Goal: Task Accomplishment & Management: Manage account settings

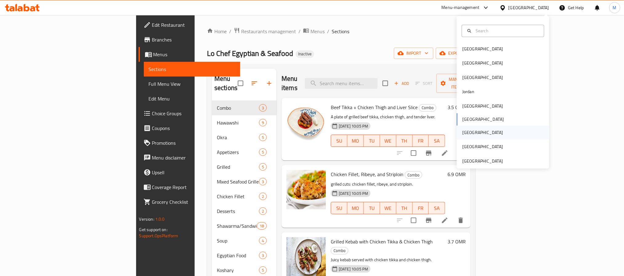
click at [468, 129] on div "[GEOGRAPHIC_DATA]" at bounding box center [482, 133] width 50 height 14
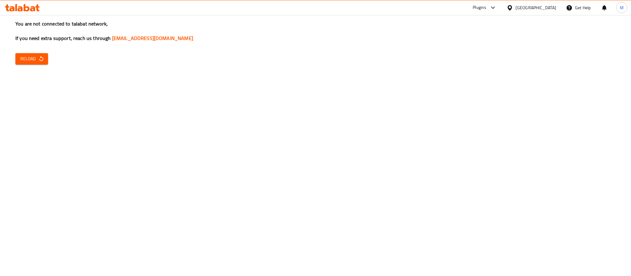
click at [26, 64] on button "Reload" at bounding box center [31, 58] width 33 height 11
click at [40, 55] on span "Reload" at bounding box center [31, 59] width 23 height 8
click at [35, 59] on span "Reload" at bounding box center [31, 59] width 23 height 8
click at [27, 62] on span "Reload" at bounding box center [31, 59] width 23 height 8
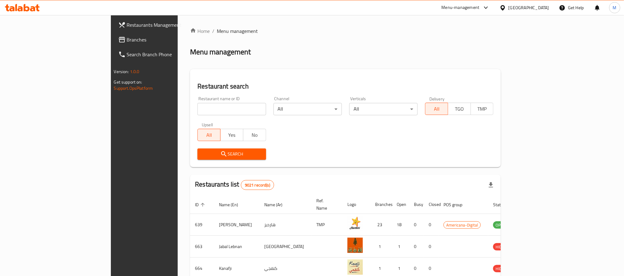
click at [113, 43] on link "Branches" at bounding box center [164, 39] width 102 height 15
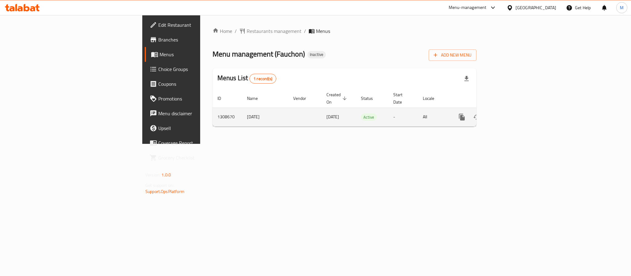
click at [514, 110] on link "enhanced table" at bounding box center [506, 117] width 15 height 15
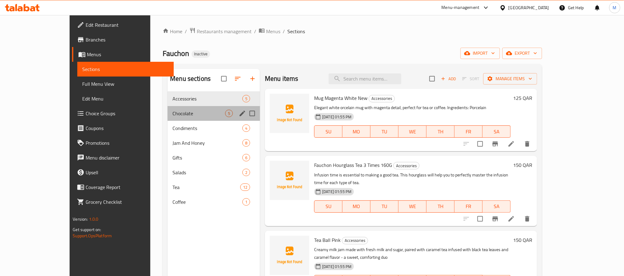
click at [167, 119] on div "Chocolate 5" at bounding box center [213, 113] width 92 height 15
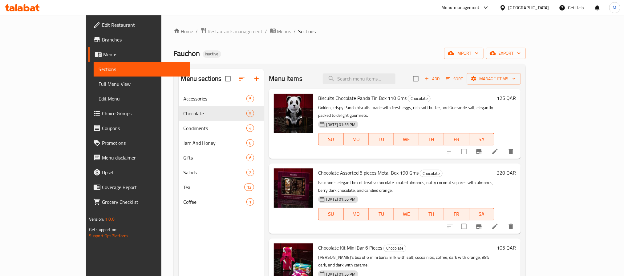
click at [526, 60] on div "Home / Restaurants management / Menus / Sections Fauchon Inactive import export…" at bounding box center [350, 188] width 352 height 323
click at [521, 55] on span "export" at bounding box center [506, 54] width 30 height 8
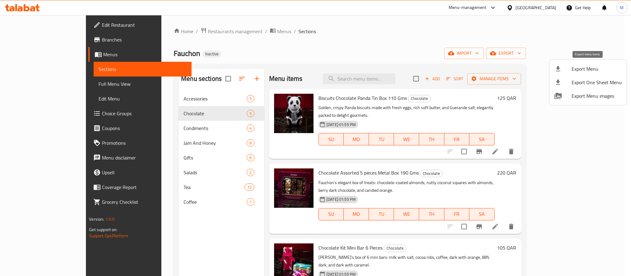
click at [580, 71] on span "Export Menu" at bounding box center [596, 68] width 50 height 7
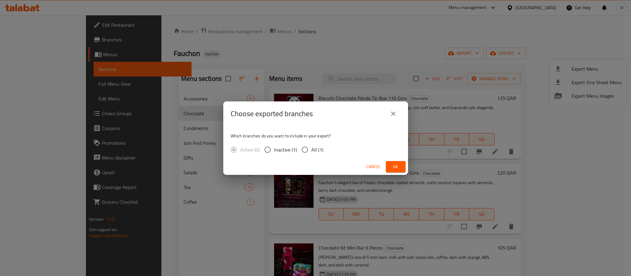
click at [311, 148] on span "All (1)" at bounding box center [317, 149] width 12 height 7
click at [311, 148] on input "All (1)" at bounding box center [304, 149] width 13 height 13
radio input "true"
click at [402, 168] on button "Ok" at bounding box center [396, 166] width 20 height 11
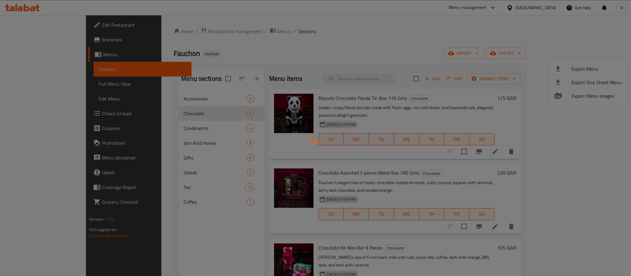
click at [294, 15] on div at bounding box center [315, 138] width 631 height 276
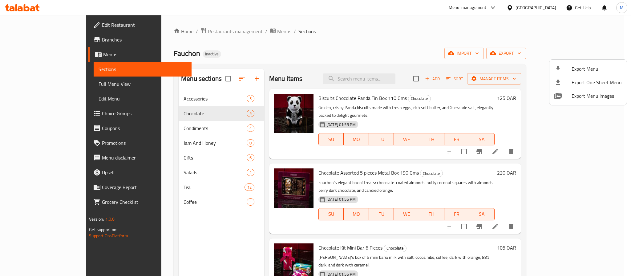
click at [361, 181] on div at bounding box center [315, 138] width 631 height 276
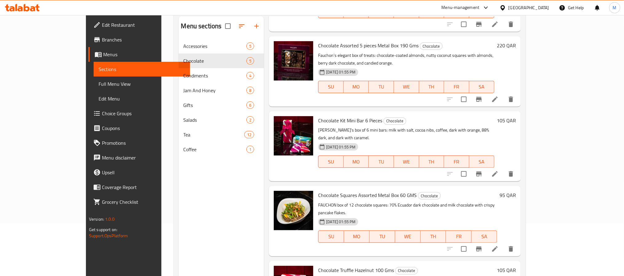
scroll to position [86, 0]
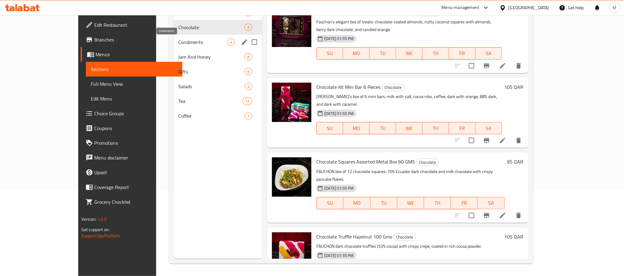
click at [178, 43] on span "Condiments" at bounding box center [202, 41] width 49 height 7
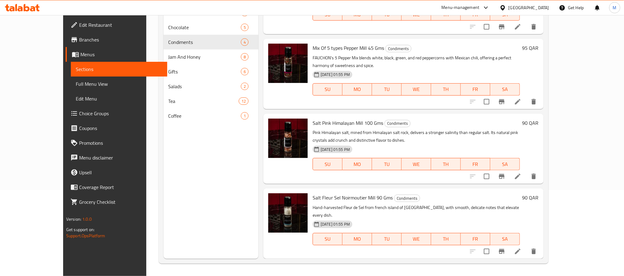
scroll to position [15, 0]
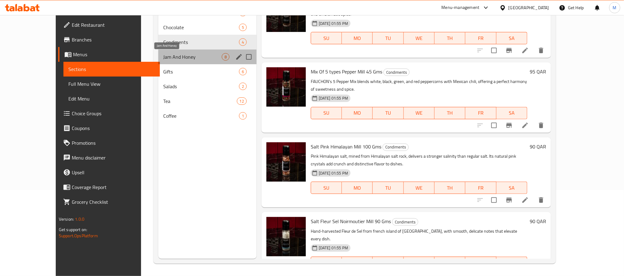
click at [163, 57] on span "Jam And Honey" at bounding box center [192, 56] width 58 height 7
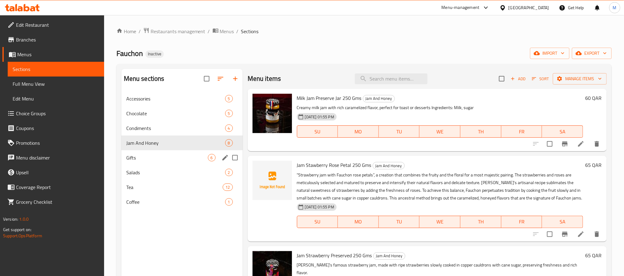
click at [147, 162] on div "Gifts 6" at bounding box center [181, 158] width 121 height 15
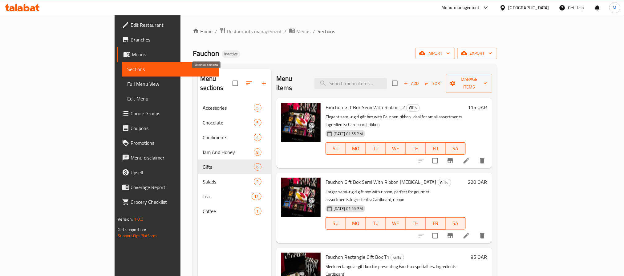
click at [229, 79] on input "checkbox" at bounding box center [235, 83] width 13 height 13
checkbox input "true"
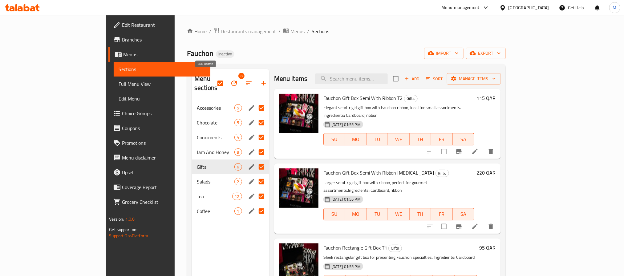
click at [231, 81] on icon "button" at bounding box center [234, 84] width 6 height 6
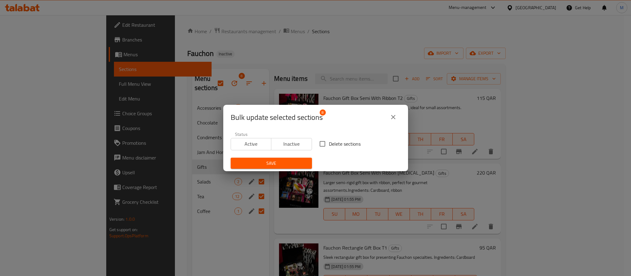
click at [344, 142] on span "Delete sections" at bounding box center [345, 143] width 32 height 7
click at [329, 142] on input "Delete sections" at bounding box center [322, 144] width 13 height 13
checkbox input "true"
click at [296, 163] on span "Save" at bounding box center [271, 164] width 71 height 8
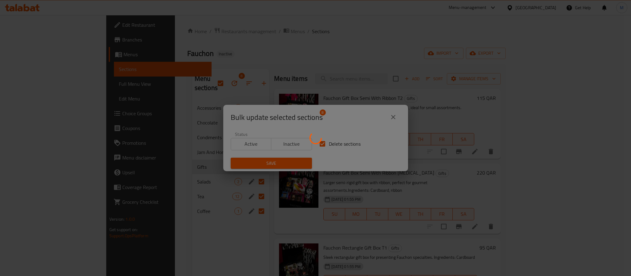
checkbox input "false"
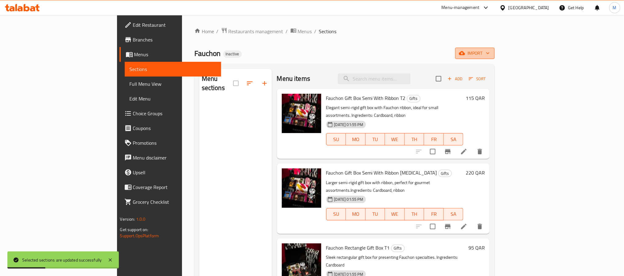
click at [491, 54] on icon "button" at bounding box center [488, 53] width 6 height 6
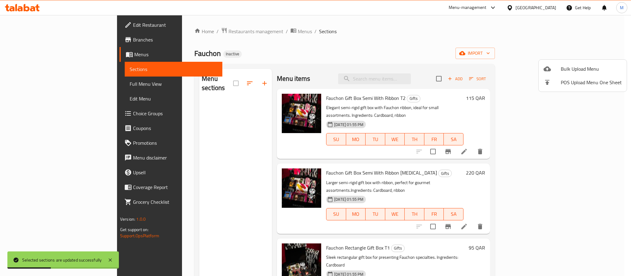
click at [584, 68] on span "Bulk Upload Menu" at bounding box center [591, 68] width 61 height 7
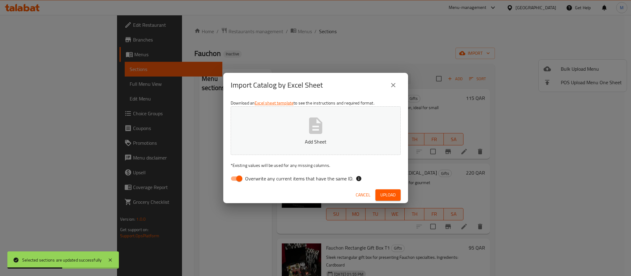
click at [340, 183] on span "Overwrite any current items that have the same ID." at bounding box center [299, 178] width 108 height 7
click at [257, 183] on input "Overwrite any current items that have the same ID." at bounding box center [239, 179] width 35 height 12
checkbox input "false"
click at [395, 202] on div "Cancel Upload" at bounding box center [315, 195] width 185 height 16
click at [394, 195] on span "Upload" at bounding box center [387, 196] width 15 height 8
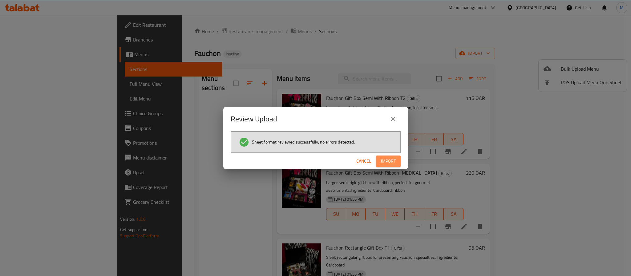
click at [396, 164] on button "Import" at bounding box center [388, 161] width 25 height 11
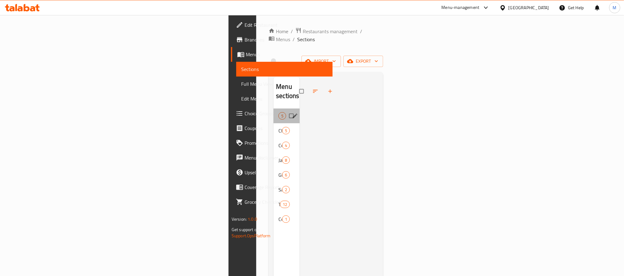
click at [273, 109] on div "Accessories 5" at bounding box center [286, 116] width 26 height 15
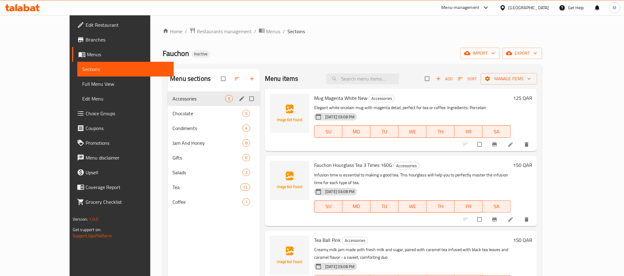
click at [195, 105] on div "Accessories 5" at bounding box center [213, 98] width 92 height 15
click at [194, 119] on div "Chocolate 5" at bounding box center [213, 113] width 92 height 15
